Goal: Check status: Check status

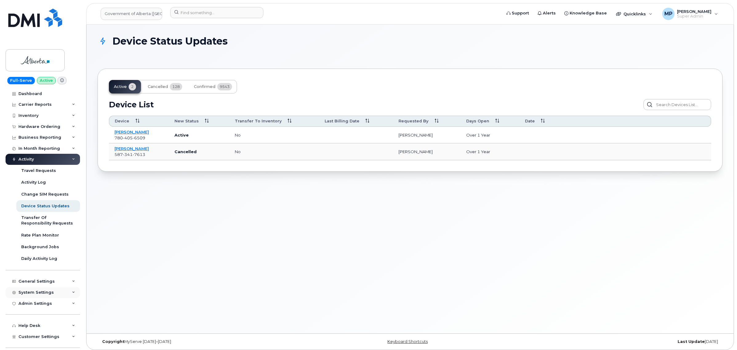
click at [33, 294] on div "System Settings" at bounding box center [35, 292] width 35 height 5
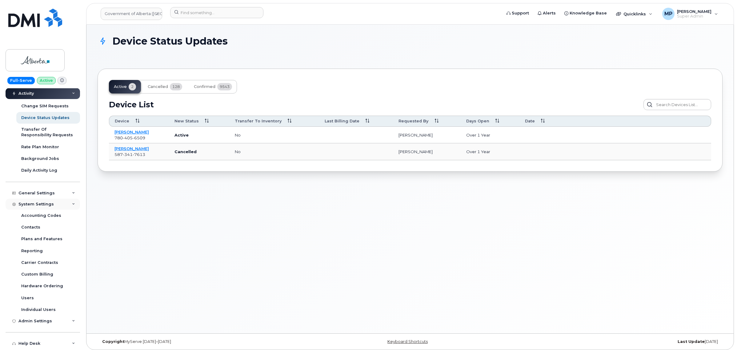
scroll to position [145, 0]
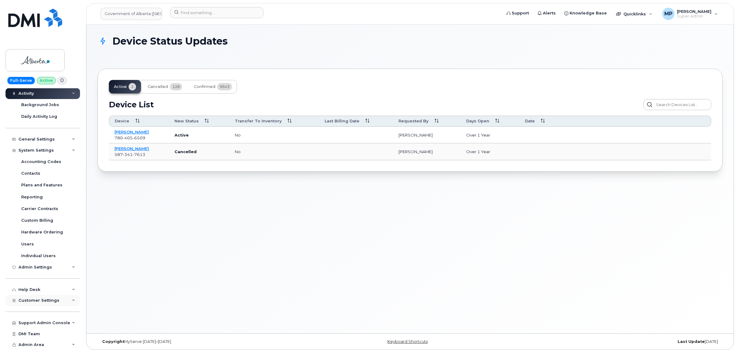
click at [36, 300] on span "Customer Settings" at bounding box center [38, 300] width 41 height 5
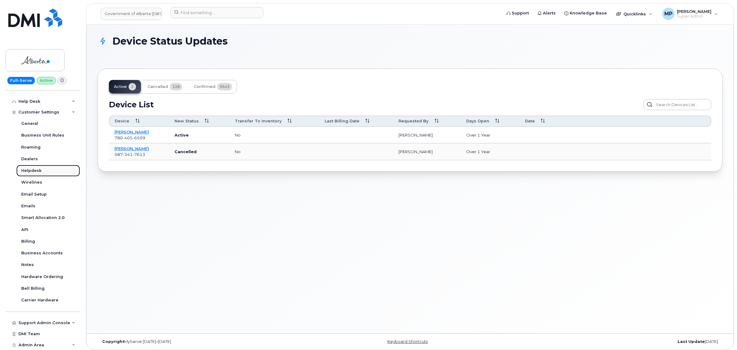
click at [29, 168] on div "Helpdesk" at bounding box center [31, 171] width 20 height 6
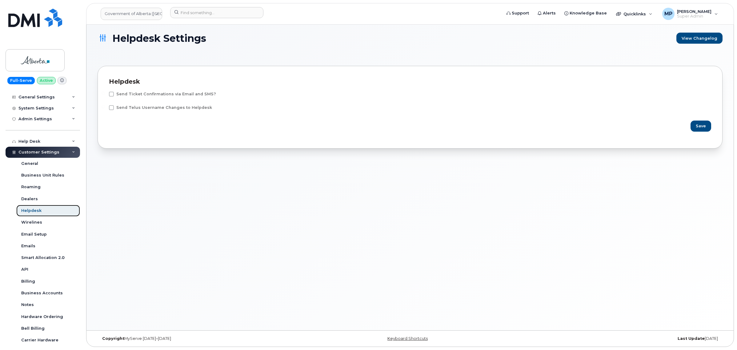
scroll to position [50, 0]
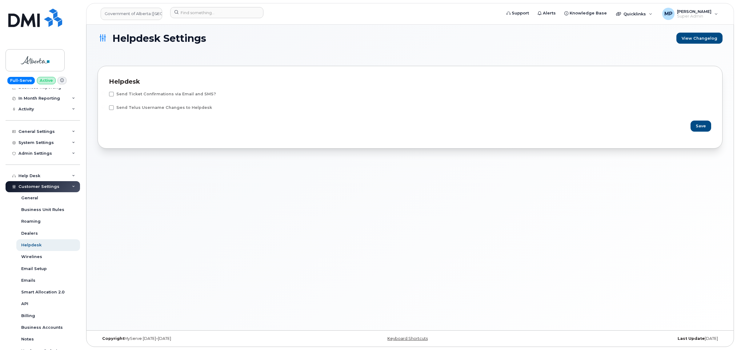
click at [37, 183] on div "Customer Settings" at bounding box center [43, 186] width 74 height 11
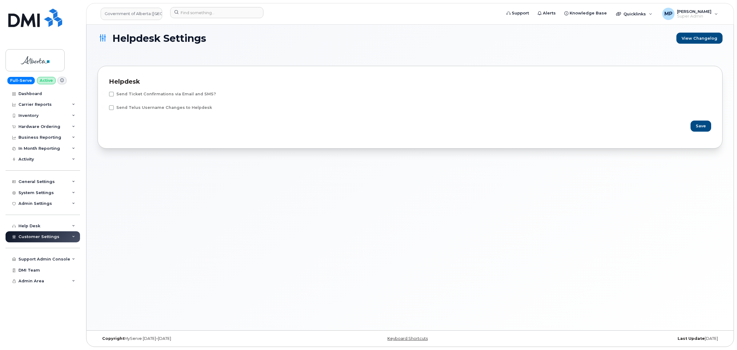
scroll to position [0, 0]
click at [33, 226] on div "Help Desk" at bounding box center [29, 226] width 22 height 5
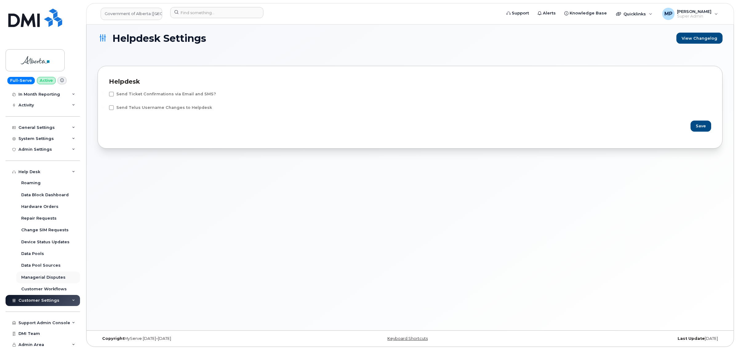
scroll to position [56, 0]
click at [36, 204] on div "Hardware Orders" at bounding box center [39, 207] width 37 height 6
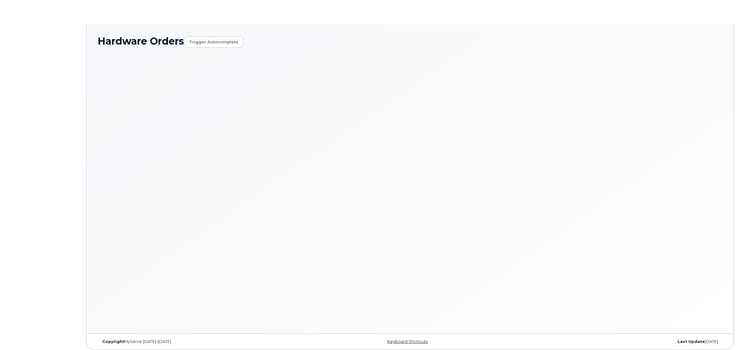
select select "Waiting for Dealer"
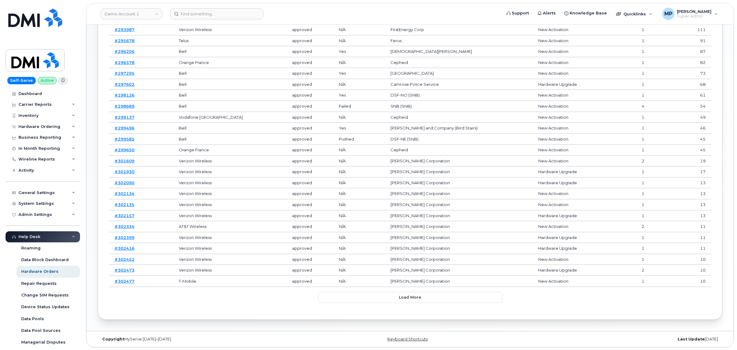
scroll to position [243, 0]
click at [384, 299] on button "Load more" at bounding box center [410, 296] width 185 height 11
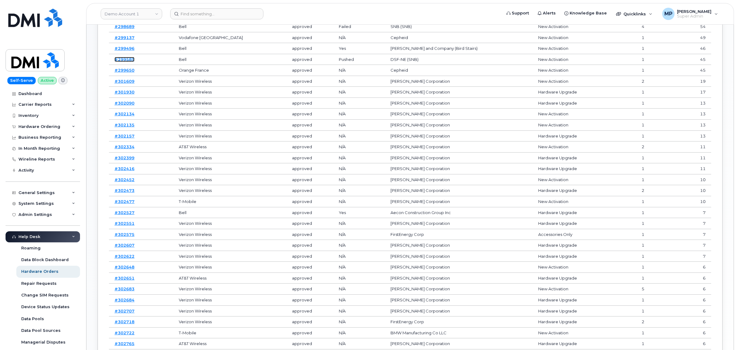
scroll to position [359, 0]
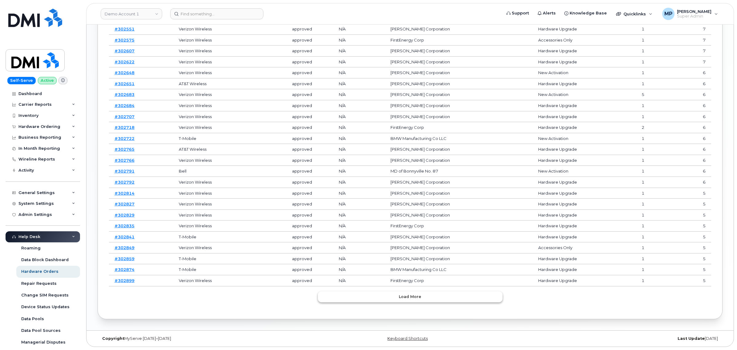
click at [383, 296] on button "Load more" at bounding box center [410, 296] width 185 height 11
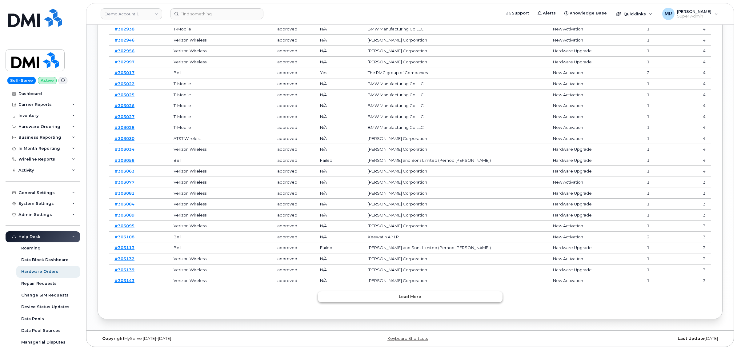
click at [383, 296] on button "Load more" at bounding box center [410, 296] width 185 height 11
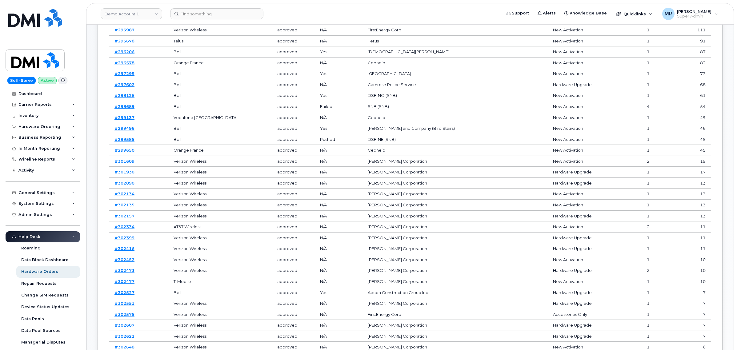
scroll to position [202, 0]
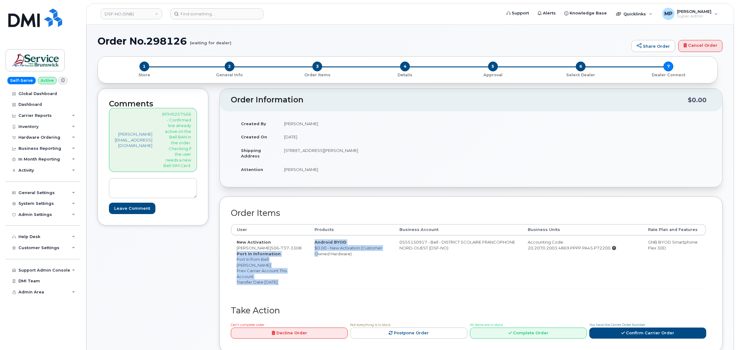
drag, startPoint x: 242, startPoint y: 259, endPoint x: 309, endPoint y: 292, distance: 74.5
click at [308, 289] on tr "New Activation Nahomie Laplante 506 737 3308 Port In Information Port In from B…" at bounding box center [468, 262] width 475 height 54
click at [315, 283] on td "Android BYOD $0.00 - New Activation (Customer Owned Hardware)" at bounding box center [351, 262] width 85 height 54
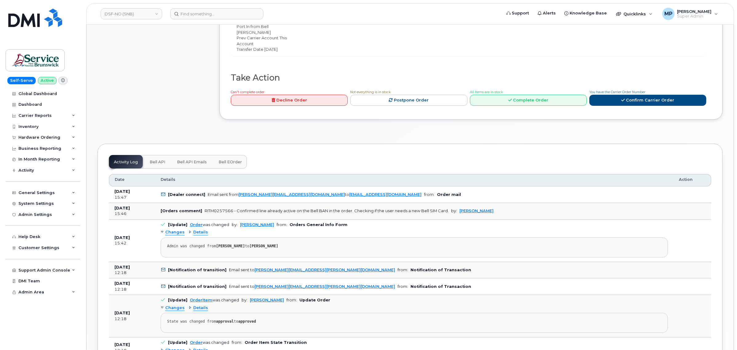
scroll to position [346, 0]
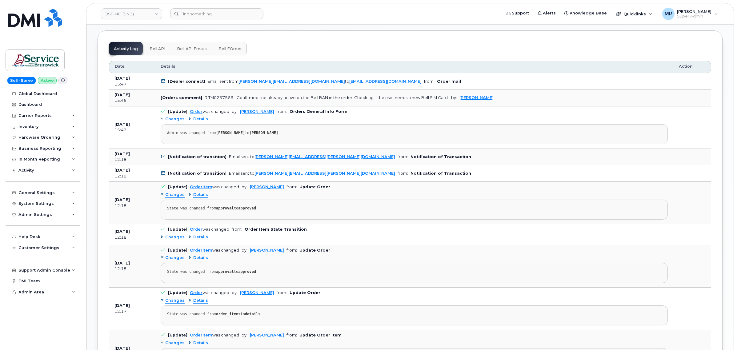
click at [189, 51] on span "Bell API Emails" at bounding box center [192, 48] width 30 height 5
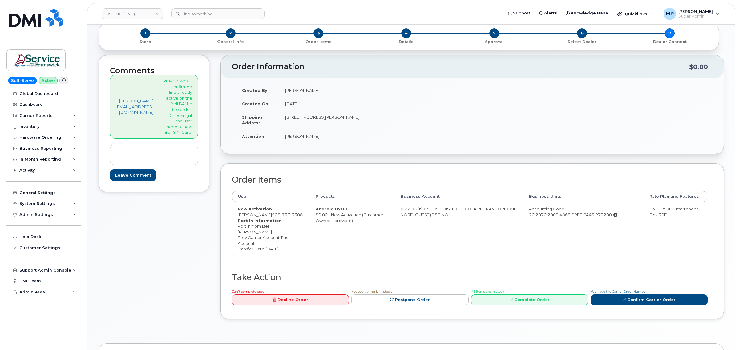
scroll to position [153, 0]
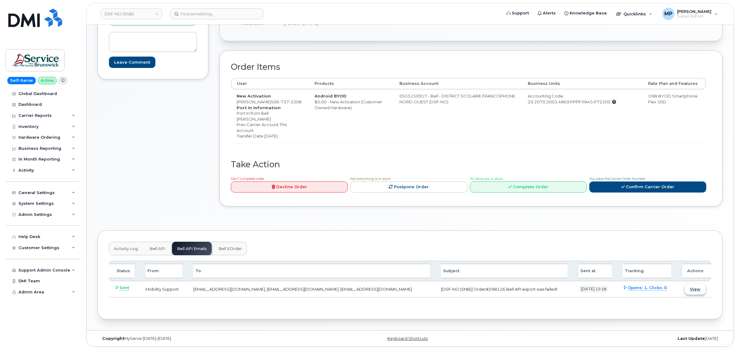
click at [691, 291] on span "View" at bounding box center [695, 290] width 10 height 6
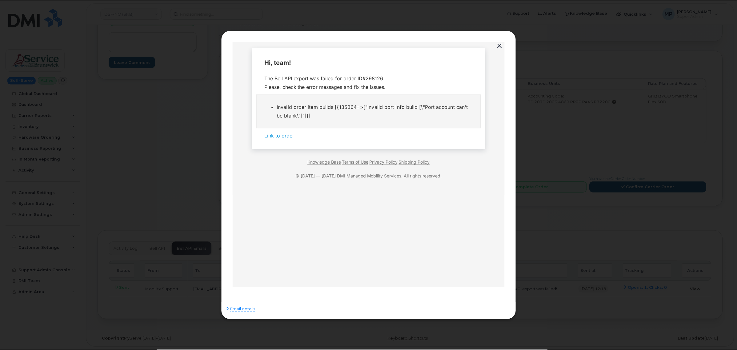
scroll to position [0, 0]
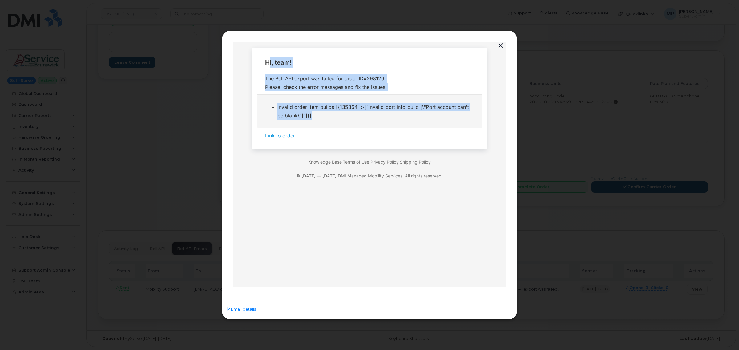
drag, startPoint x: 265, startPoint y: 59, endPoint x: 327, endPoint y: 119, distance: 86.2
click at [327, 119] on tbody "Hi, team! The Bell API export was failed for order ID#298126. Please, check the…" at bounding box center [369, 98] width 224 height 89
click at [339, 124] on td "Invalid order item builds [{135364=>["Invalid port info build [\"Port account c…" at bounding box center [369, 111] width 224 height 34
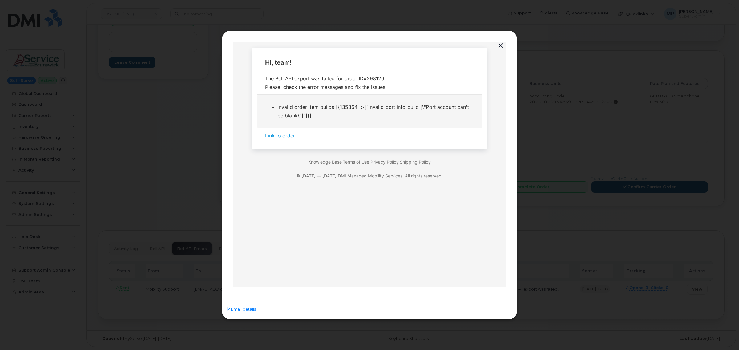
click at [499, 43] on button "button" at bounding box center [500, 46] width 9 height 9
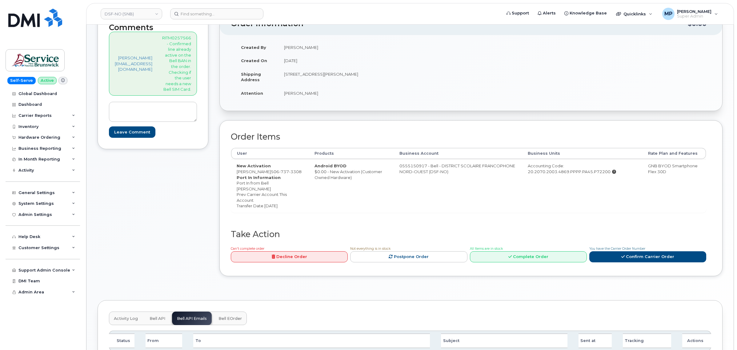
scroll to position [77, 0]
drag, startPoint x: 242, startPoint y: 181, endPoint x: 294, endPoint y: 211, distance: 60.7
click at [294, 208] on div "Port In Information Port In from Bell Nahomie Laplante Prev Carrier Account Thi…" at bounding box center [270, 191] width 67 height 34
click at [302, 212] on td "New Activation Nahomie Laplante 506 737 3308 Port In Information Port In from B…" at bounding box center [270, 185] width 78 height 54
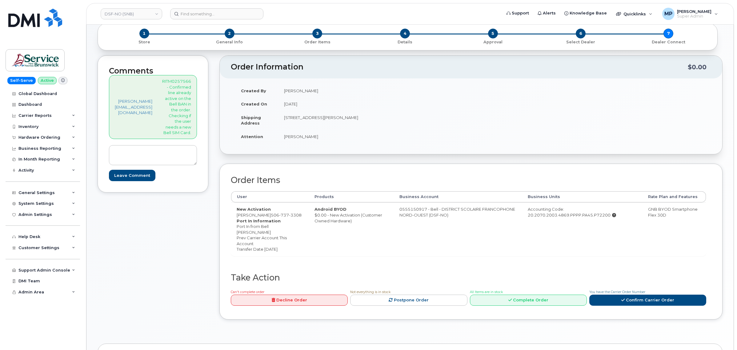
scroll to position [0, 0]
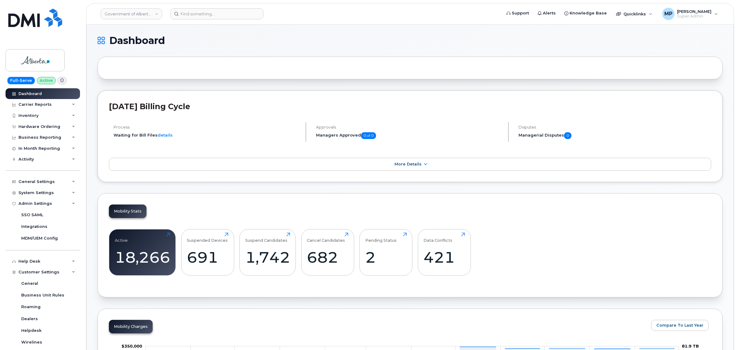
scroll to position [162, 0]
